Goal: Information Seeking & Learning: Learn about a topic

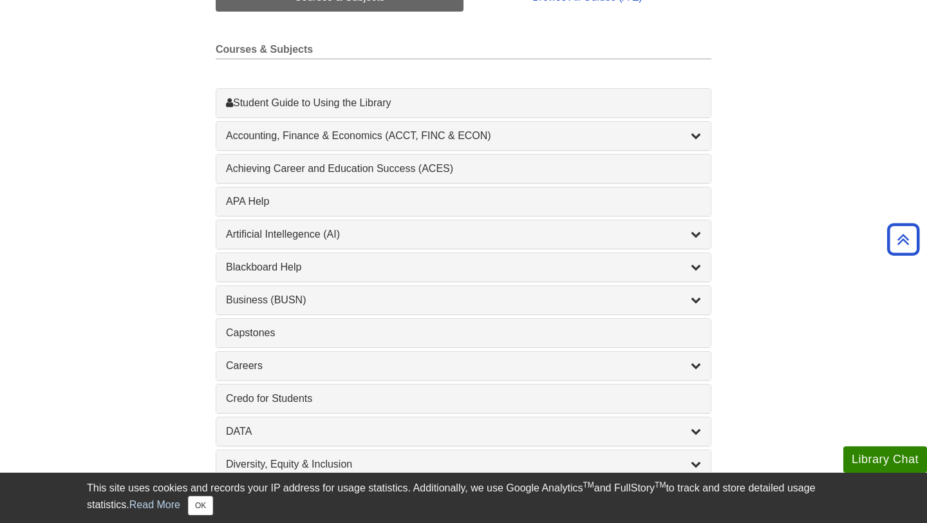
scroll to position [337, 0]
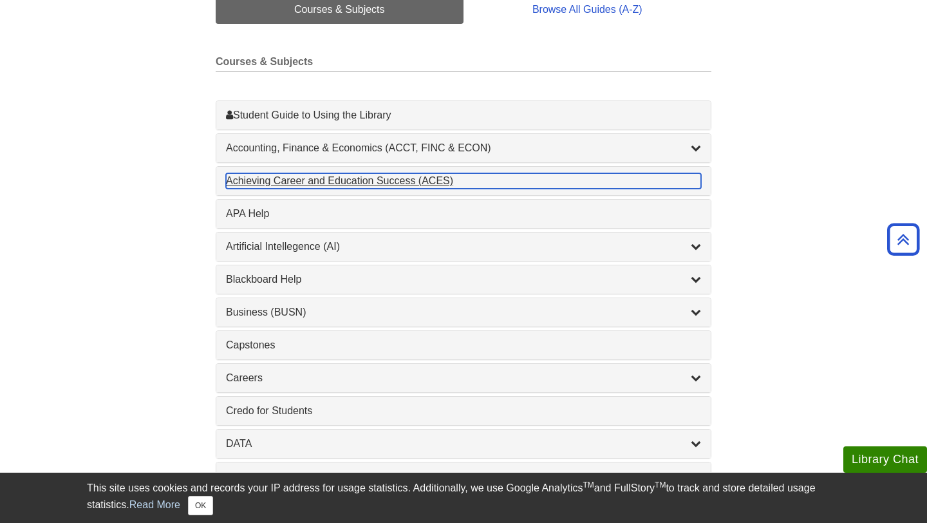
click at [640, 177] on div "Achieving Career and Education Success (ACES) , 1 guides" at bounding box center [463, 180] width 475 height 15
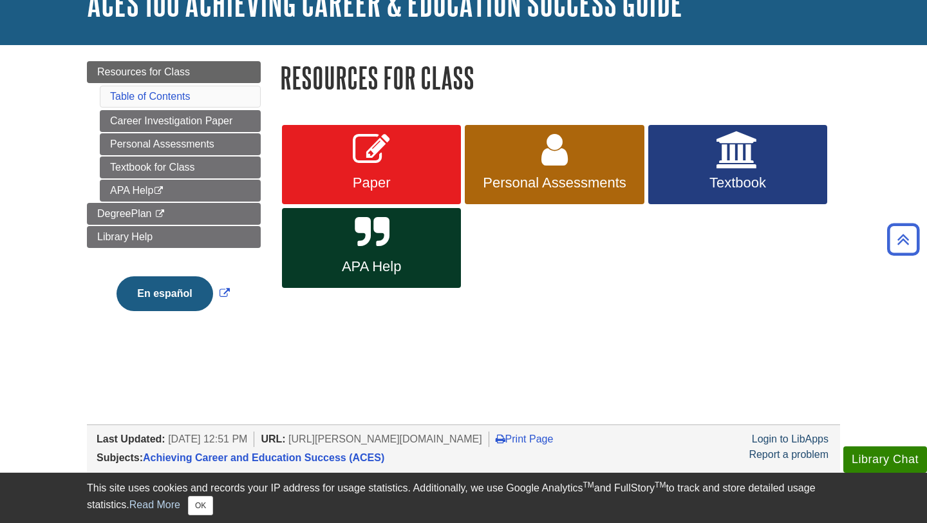
scroll to position [95, 0]
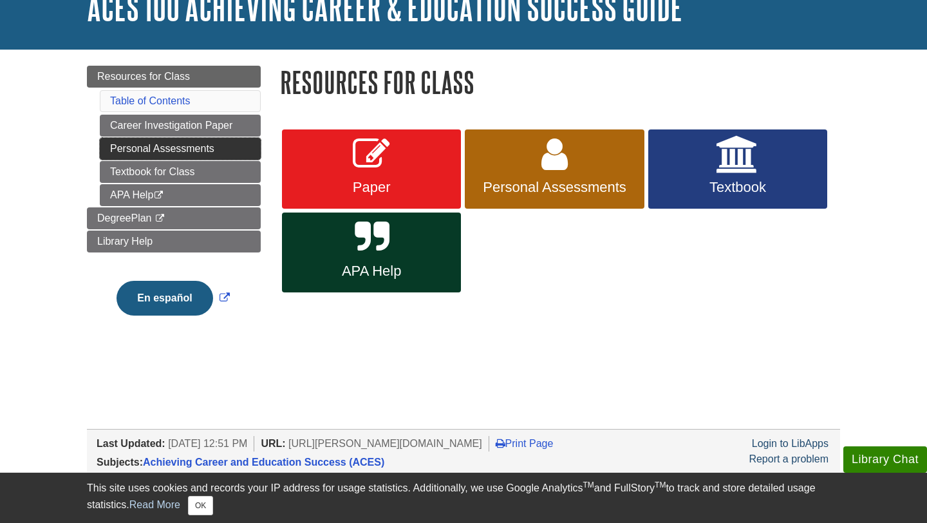
click at [223, 153] on link "Personal Assessments" at bounding box center [180, 149] width 161 height 22
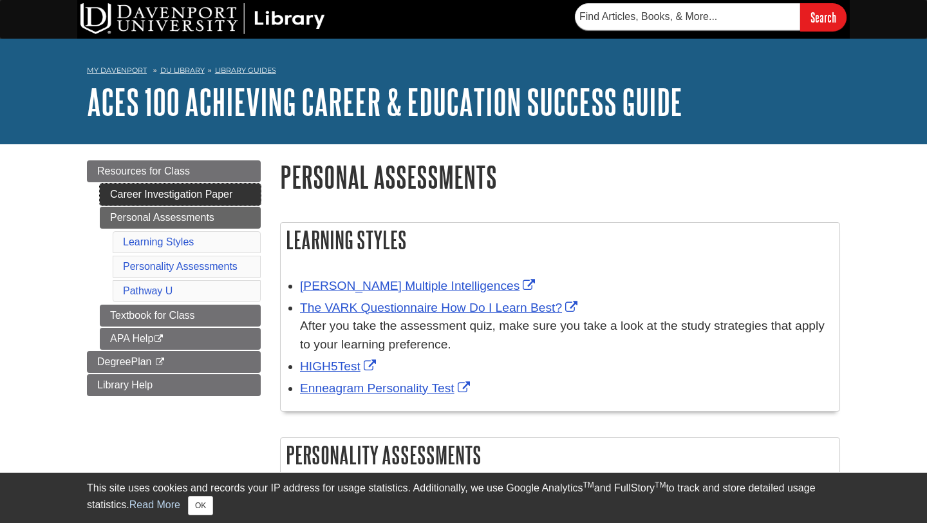
click at [211, 192] on link "Career Investigation Paper" at bounding box center [180, 194] width 161 height 22
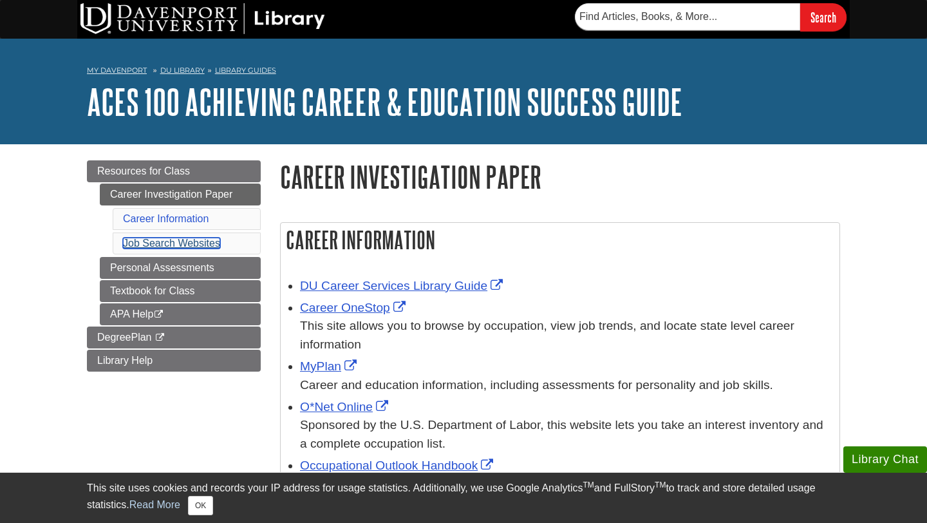
click at [156, 245] on link "Job Search Websites" at bounding box center [171, 243] width 97 height 11
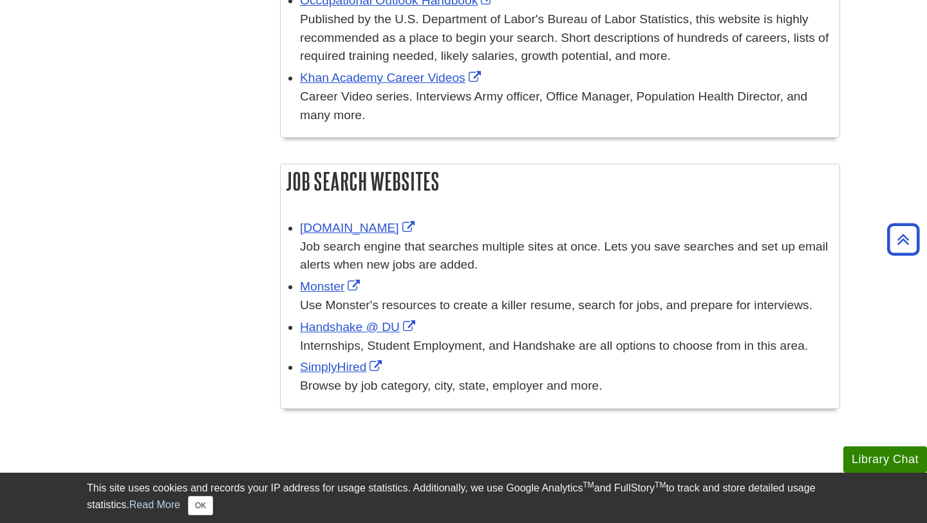
scroll to position [462, 0]
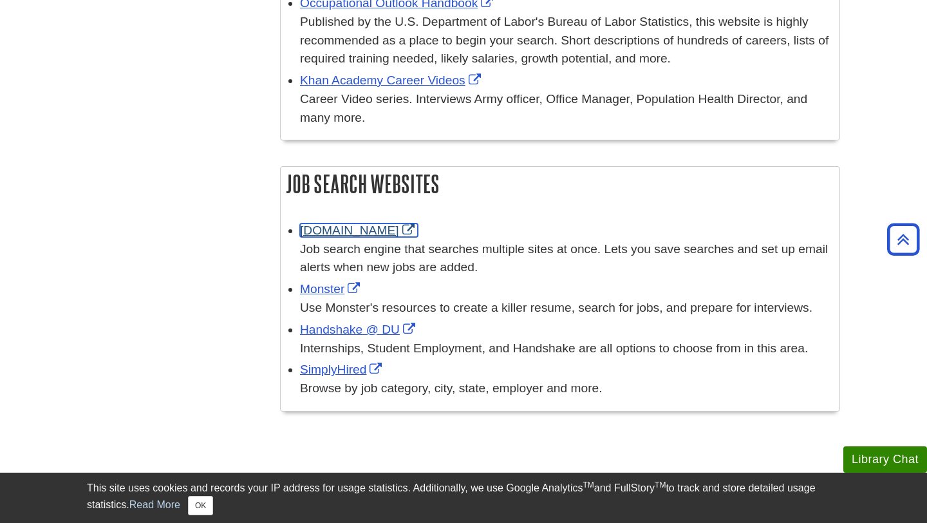
click at [312, 234] on link "Indeed.com" at bounding box center [359, 230] width 118 height 14
